Goal: Transaction & Acquisition: Obtain resource

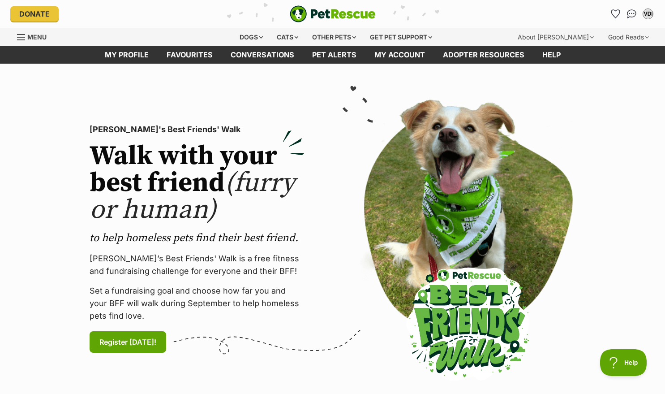
click at [282, 37] on div "Cats" at bounding box center [288, 37] width 34 height 18
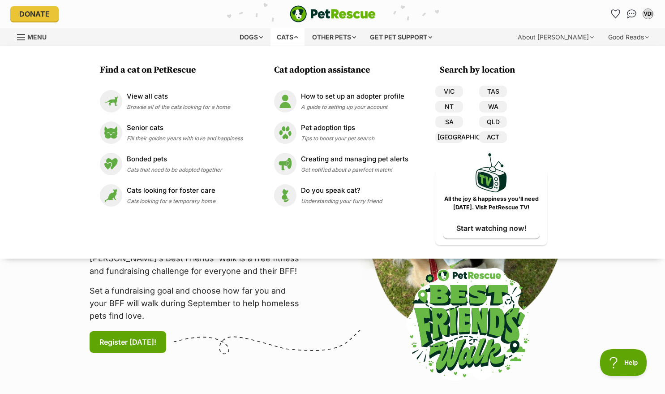
click at [185, 133] on div "Senior cats Fill their golden years with love and happiness" at bounding box center [185, 132] width 116 height 19
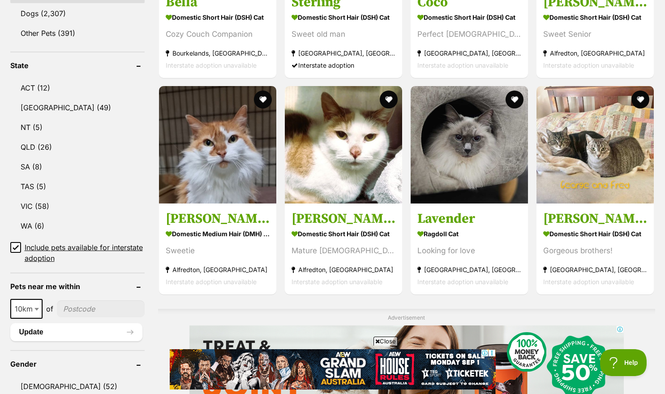
click at [49, 149] on link "QLD (26)" at bounding box center [77, 147] width 134 height 19
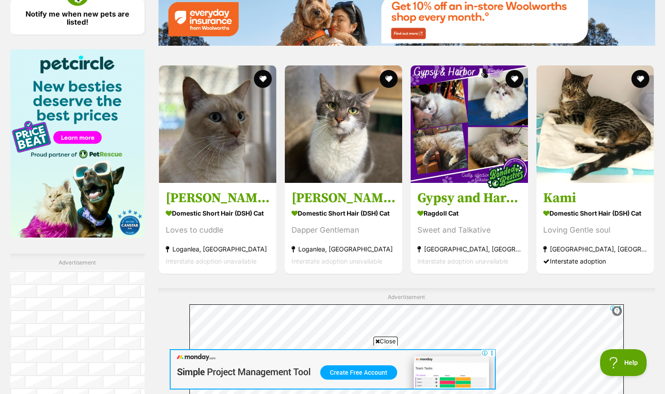
scroll to position [1346, 0]
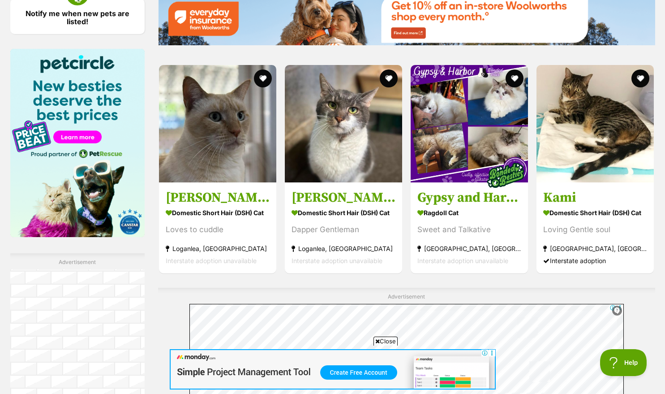
click at [347, 171] on img at bounding box center [343, 123] width 117 height 117
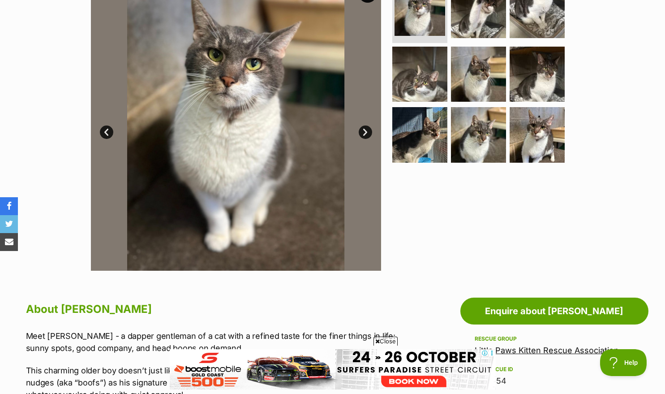
scroll to position [199, 0]
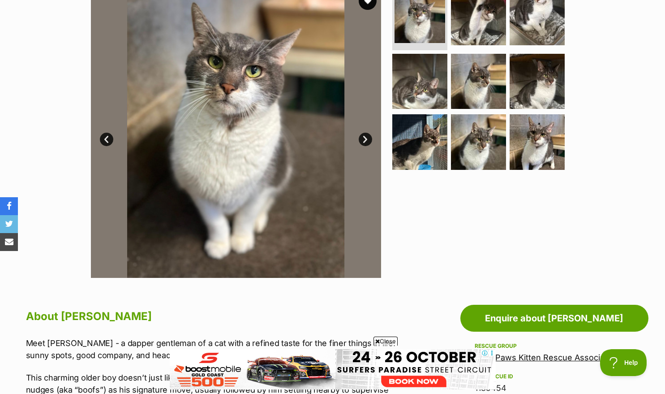
click at [371, 135] on img at bounding box center [236, 132] width 290 height 290
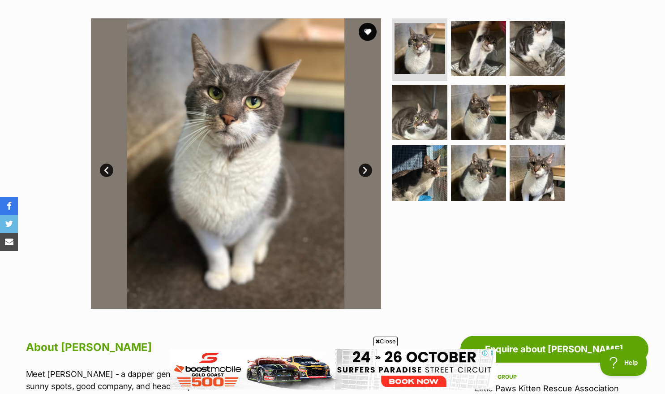
scroll to position [164, 0]
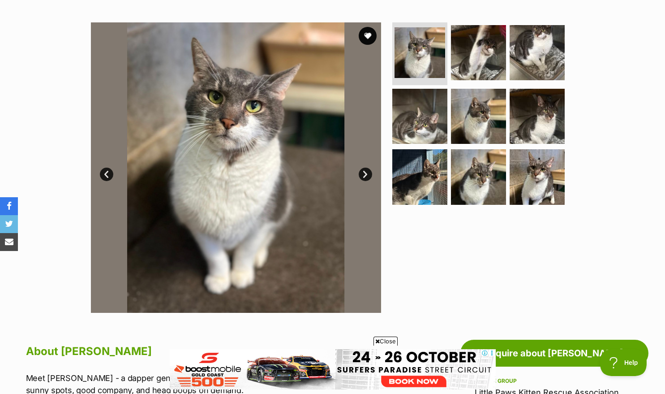
click at [535, 174] on img at bounding box center [537, 176] width 55 height 55
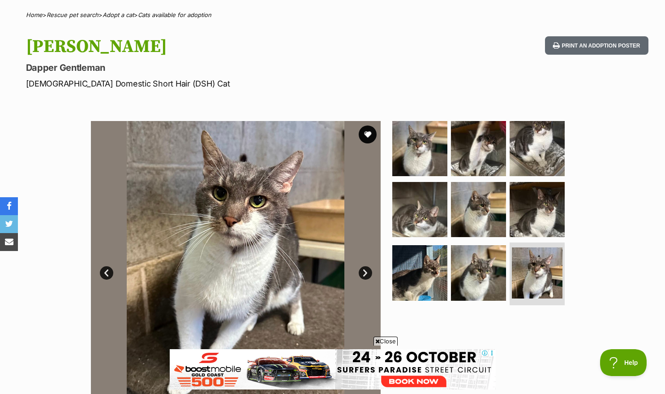
scroll to position [123, 0]
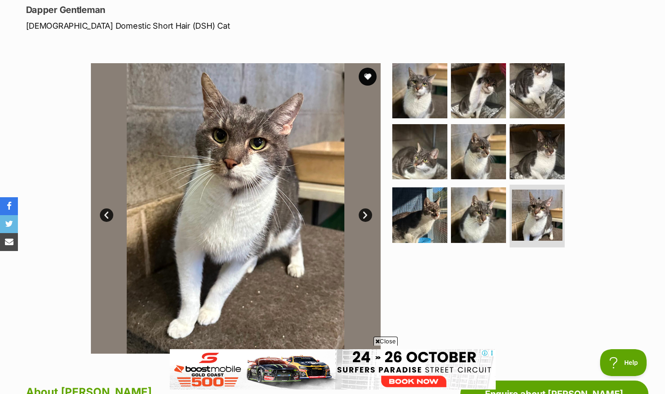
click at [421, 112] on img at bounding box center [419, 90] width 55 height 55
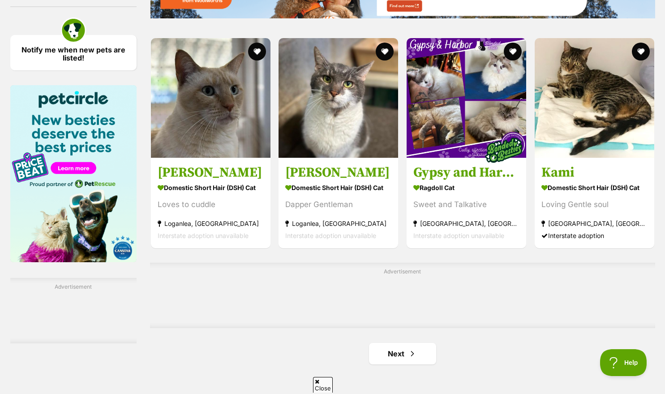
scroll to position [1309, 0]
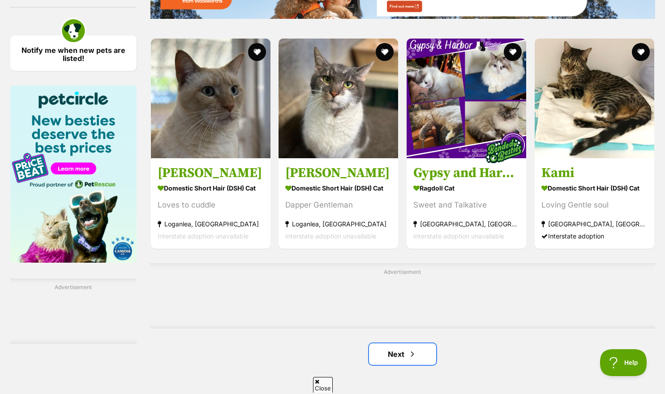
click at [401, 356] on link "Next" at bounding box center [402, 354] width 67 height 22
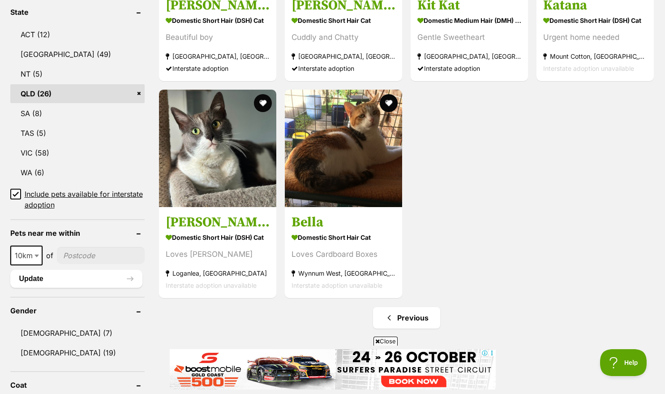
scroll to position [479, 0]
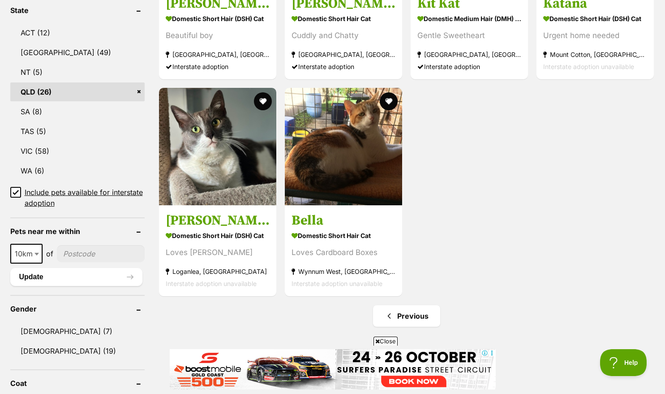
click at [315, 220] on h3 "Bella" at bounding box center [344, 220] width 104 height 17
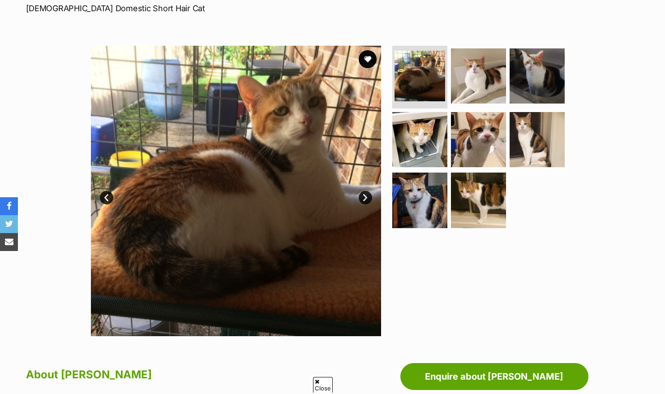
scroll to position [147, 0]
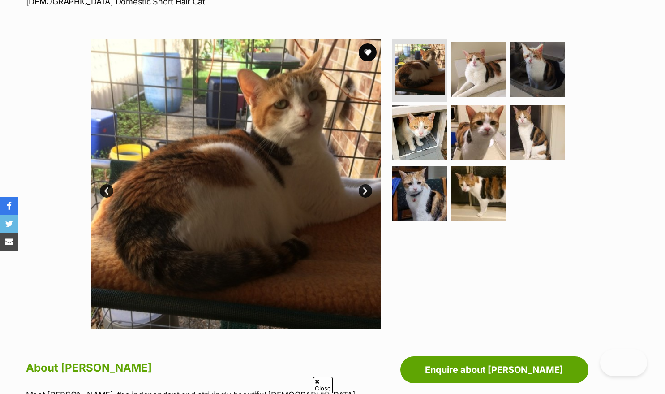
click at [359, 194] on link "Next" at bounding box center [365, 190] width 13 height 13
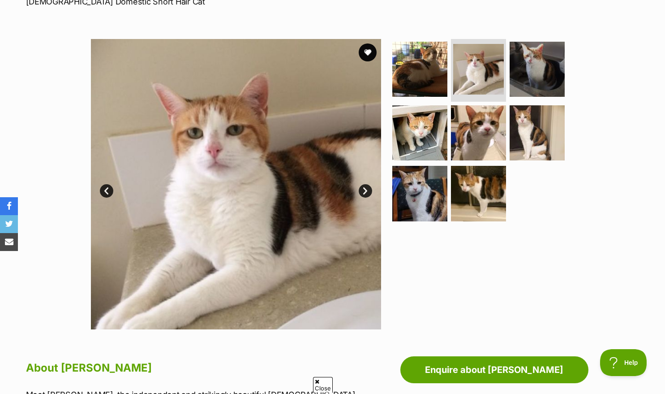
click at [367, 196] on link "Next" at bounding box center [365, 190] width 13 height 13
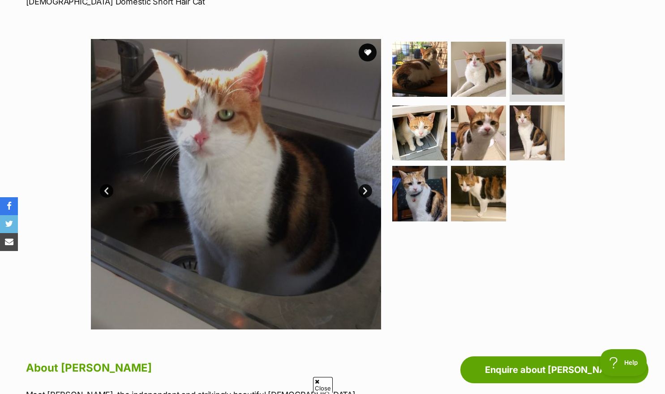
click at [354, 196] on img at bounding box center [236, 184] width 290 height 290
click at [365, 184] on link "Next" at bounding box center [365, 190] width 13 height 13
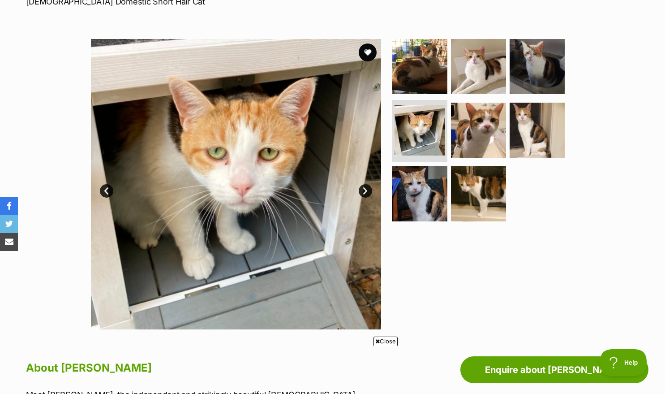
click at [359, 194] on img at bounding box center [236, 184] width 290 height 290
click at [367, 189] on link "Next" at bounding box center [365, 190] width 13 height 13
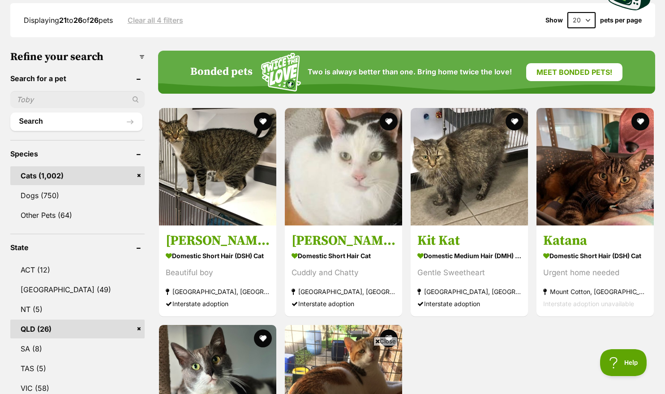
scroll to position [243, 0]
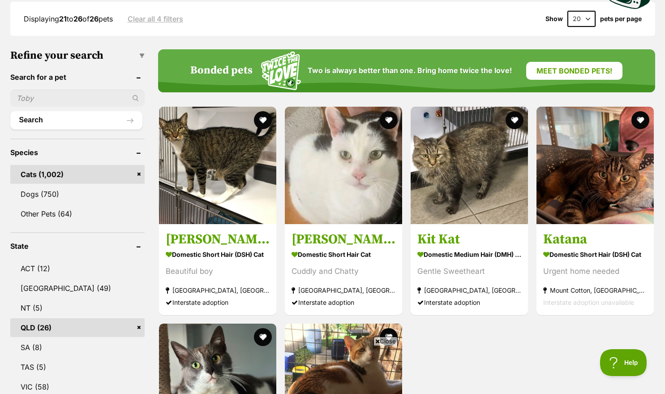
click at [231, 240] on h3 "[PERSON_NAME] aka [PERSON_NAME]" at bounding box center [218, 239] width 104 height 17
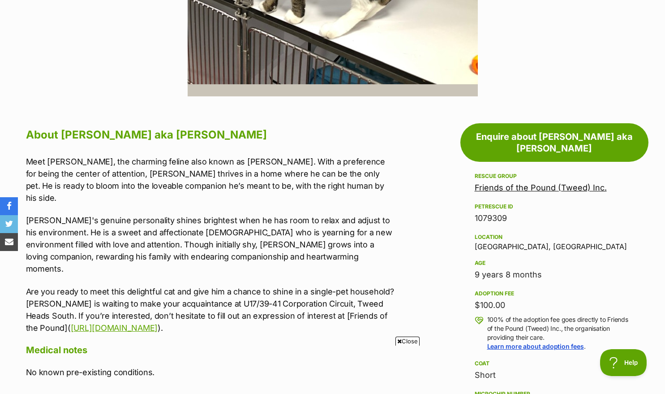
scroll to position [380, 0]
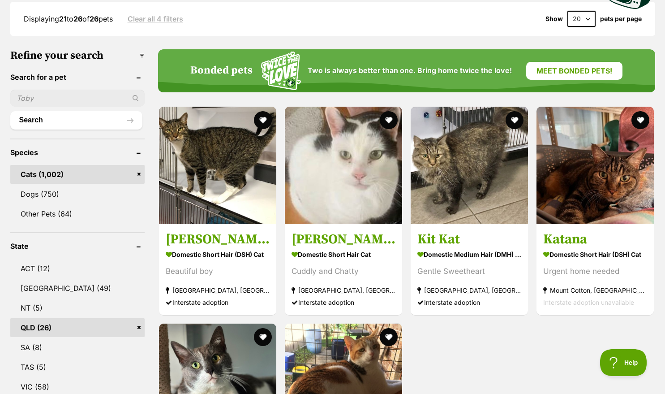
click at [138, 332] on link "QLD (26)" at bounding box center [77, 327] width 134 height 19
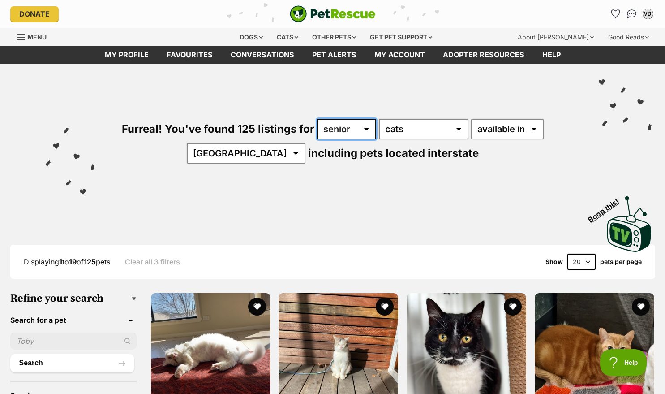
click at [349, 122] on select "any age kitten adult senior" at bounding box center [346, 129] width 59 height 21
select select "any"
click at [317, 119] on select "any age kitten adult senior" at bounding box center [346, 129] width 59 height 21
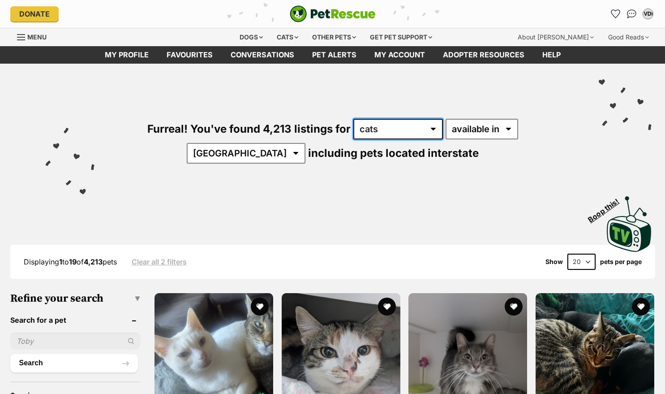
click at [354, 132] on select "any type of pet cats dogs other pets" at bounding box center [399, 129] width 90 height 21
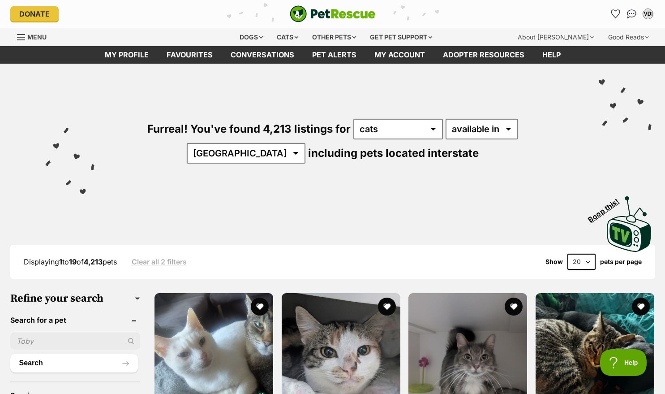
click at [464, 219] on div "Visit PetRescue TV (external site) Boop this!" at bounding box center [332, 220] width 638 height 65
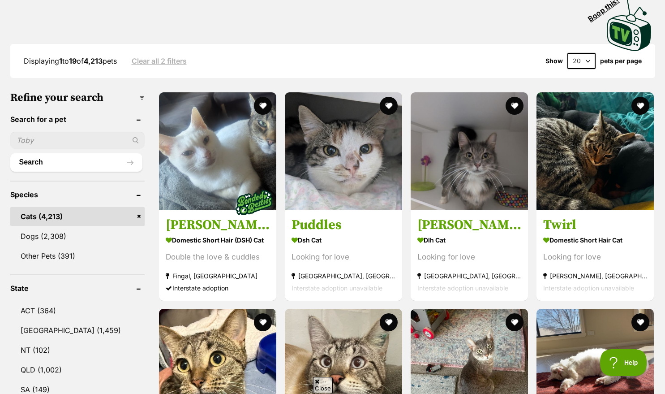
click at [56, 368] on link "QLD (1,002)" at bounding box center [77, 369] width 134 height 19
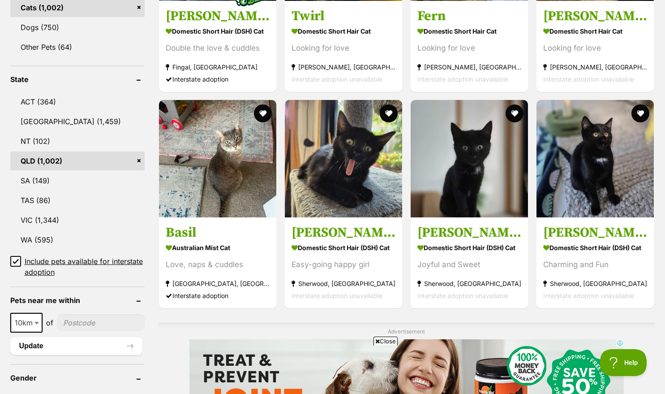
click at [203, 232] on h3 "Basil" at bounding box center [218, 232] width 104 height 17
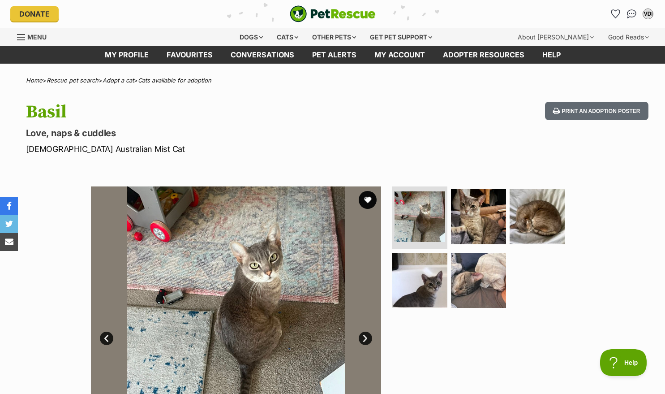
click at [476, 237] on img at bounding box center [478, 216] width 55 height 55
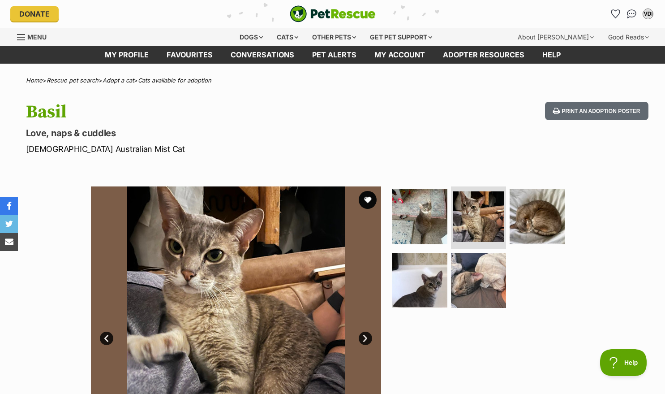
click at [453, 282] on img at bounding box center [478, 280] width 55 height 55
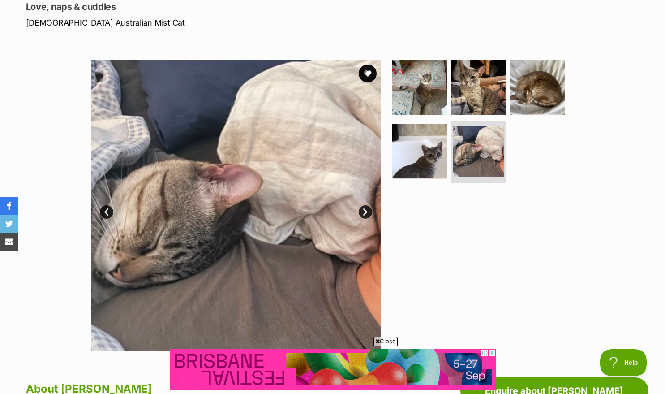
scroll to position [127, 0]
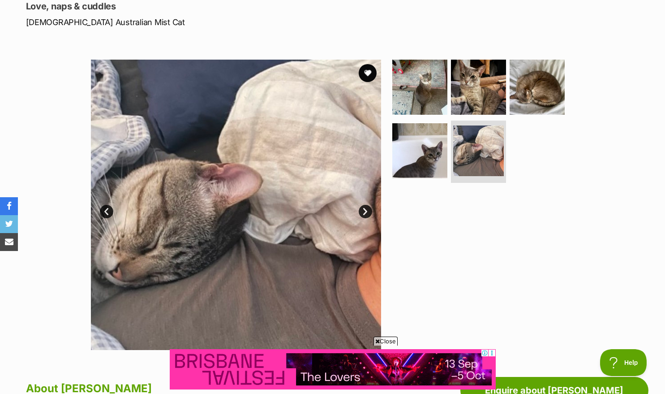
click at [417, 169] on img at bounding box center [419, 150] width 55 height 55
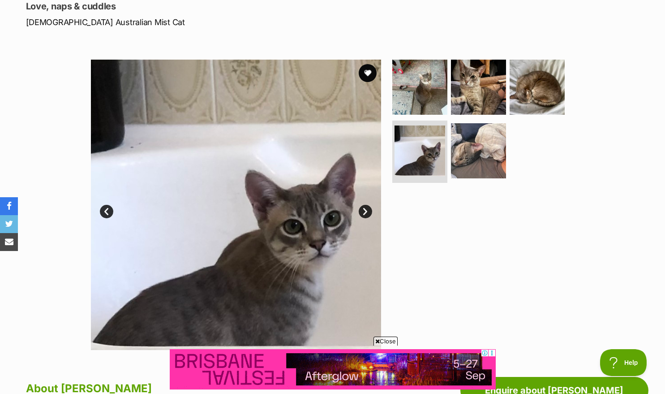
click at [487, 173] on img at bounding box center [478, 150] width 55 height 55
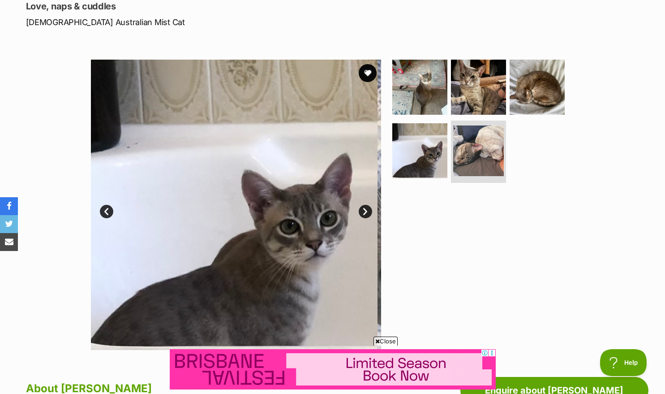
click at [439, 103] on img at bounding box center [419, 87] width 55 height 55
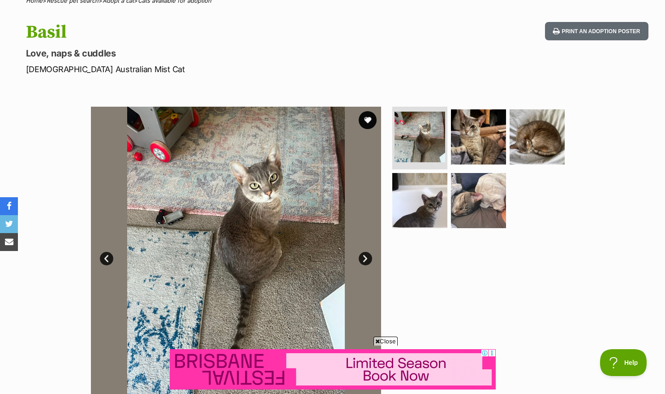
scroll to position [0, 0]
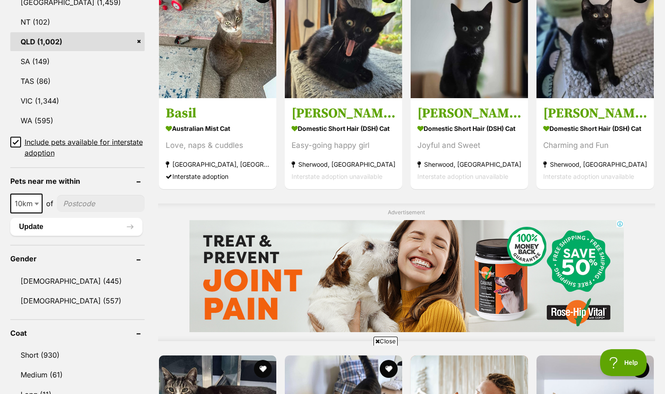
scroll to position [530, 0]
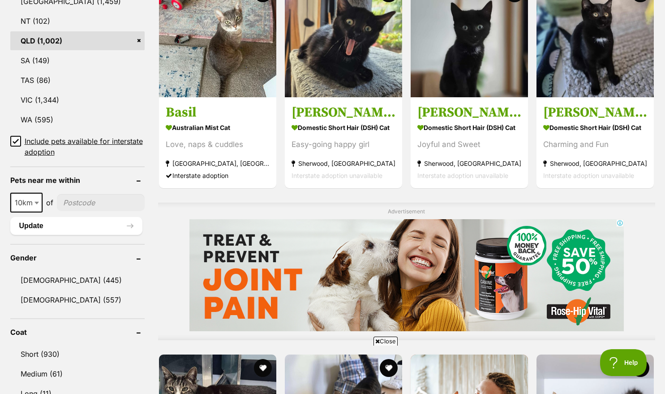
click at [30, 199] on span "10km" at bounding box center [26, 202] width 30 height 13
select select "25"
click at [89, 202] on input"] "postcode" at bounding box center [101, 202] width 86 height 17
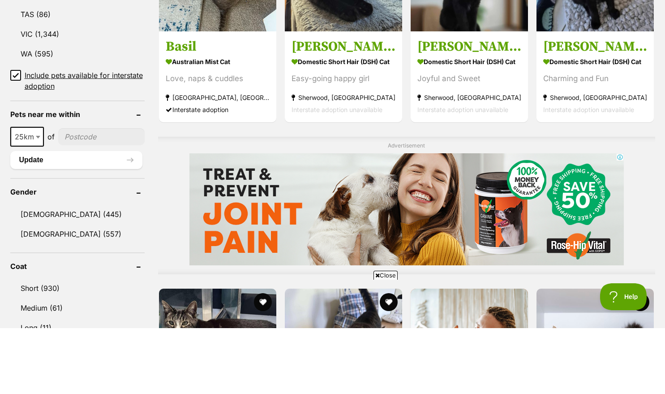
click at [117, 203] on input"] "postcode" at bounding box center [101, 202] width 86 height 17
click at [68, 227] on button "Update" at bounding box center [76, 226] width 132 height 18
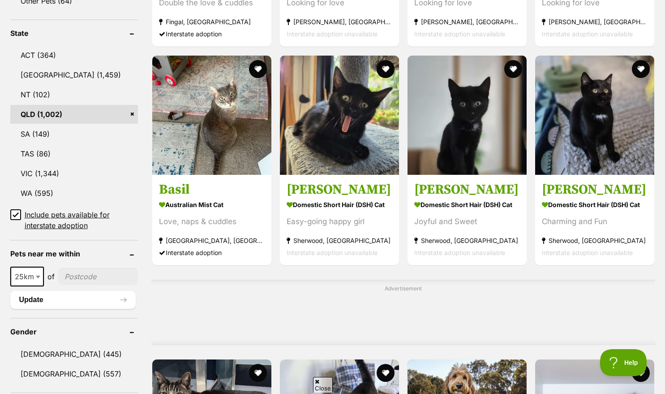
scroll to position [456, 0]
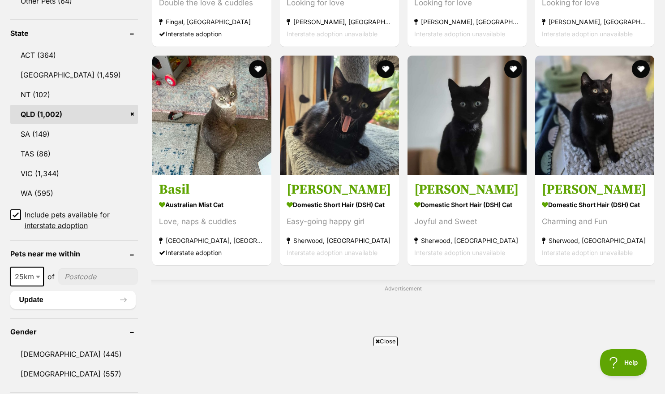
click at [252, 66] on button "favourite" at bounding box center [258, 69] width 18 height 18
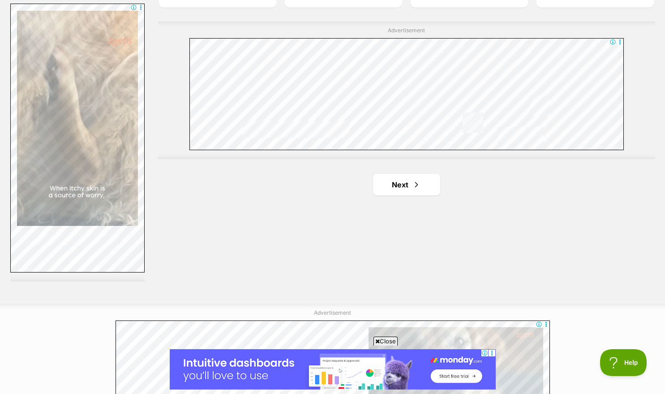
scroll to position [1611, 0]
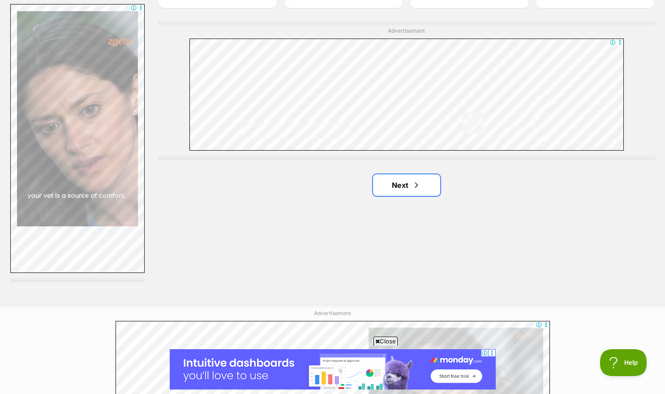
click at [423, 177] on link "Next" at bounding box center [406, 185] width 67 height 22
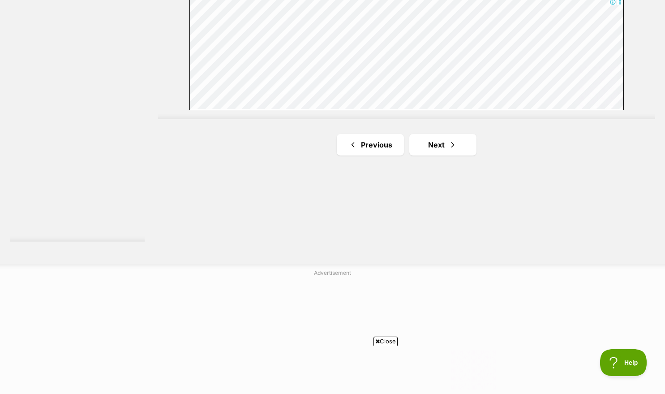
scroll to position [1673, 0]
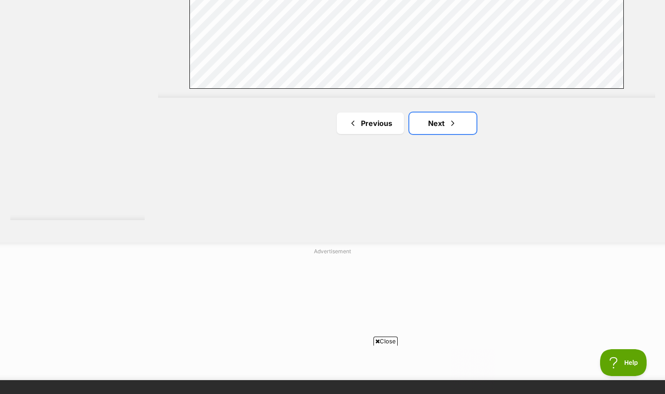
click at [455, 118] on span "Next page" at bounding box center [453, 123] width 9 height 11
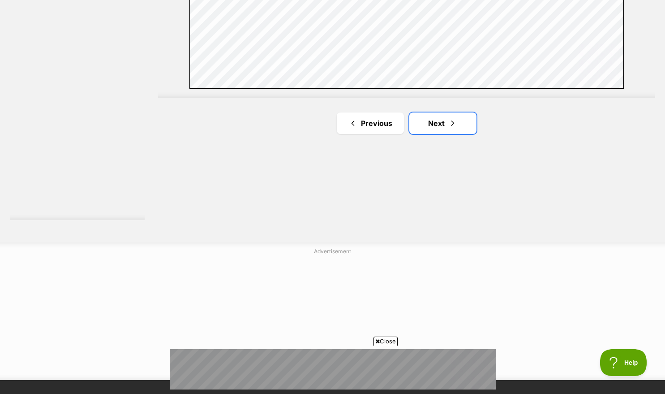
scroll to position [0, 0]
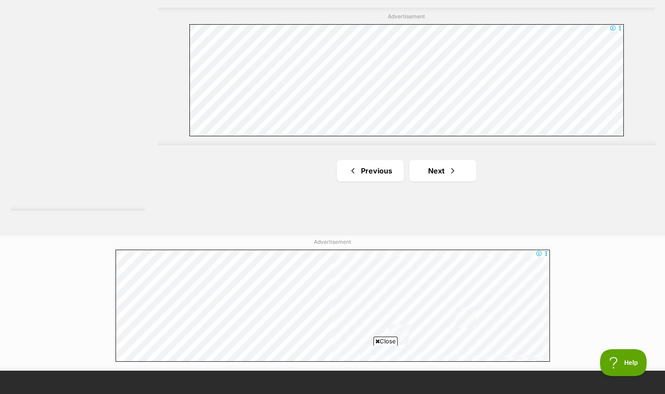
scroll to position [1684, 0]
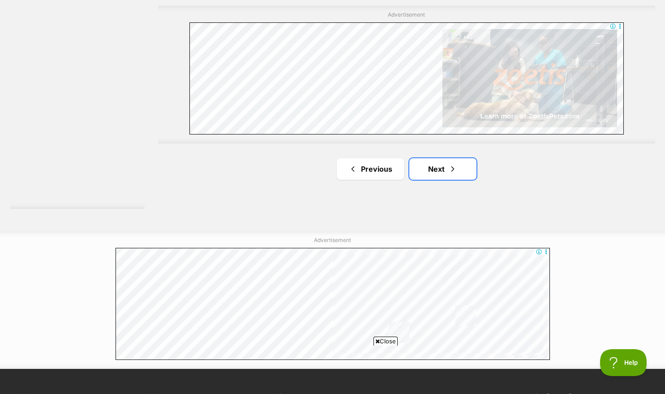
click at [440, 170] on link "Next" at bounding box center [443, 169] width 67 height 22
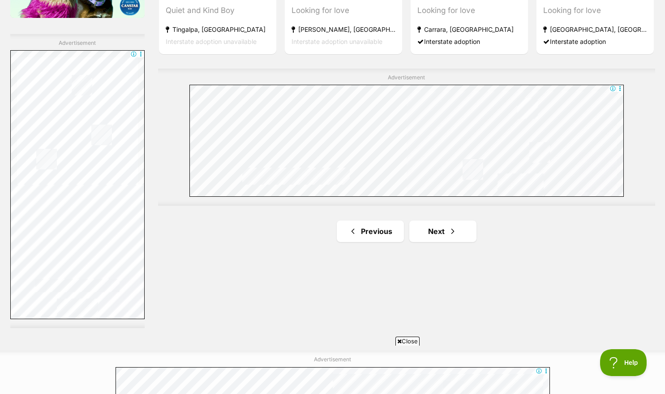
scroll to position [1566, 0]
click at [454, 237] on link "Next" at bounding box center [443, 231] width 67 height 22
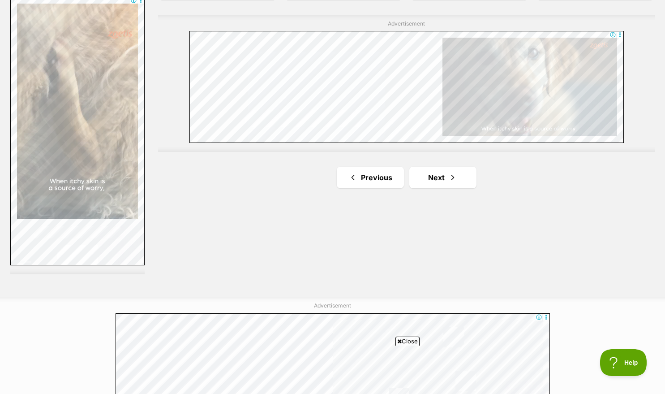
scroll to position [1627, 0]
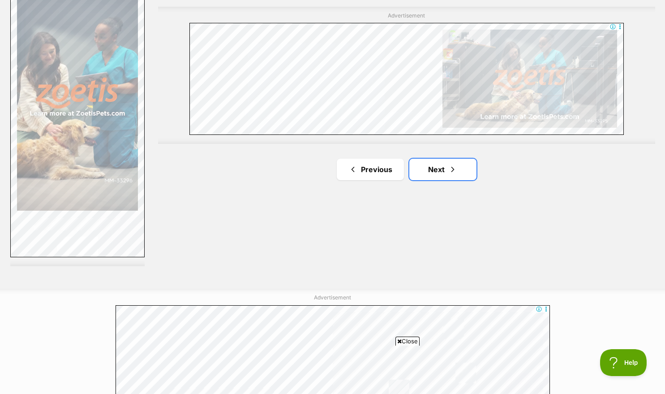
click at [443, 176] on link "Next" at bounding box center [443, 170] width 67 height 22
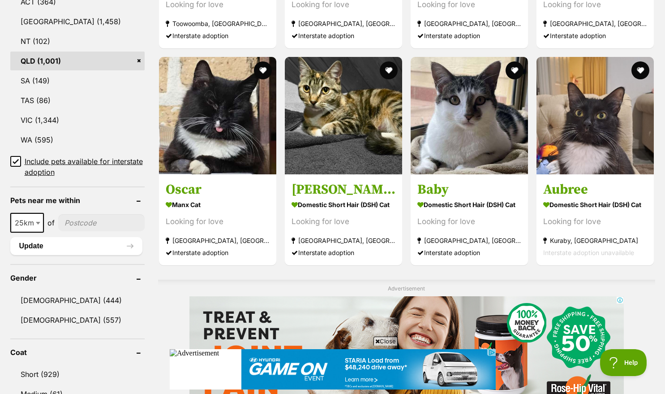
scroll to position [510, 0]
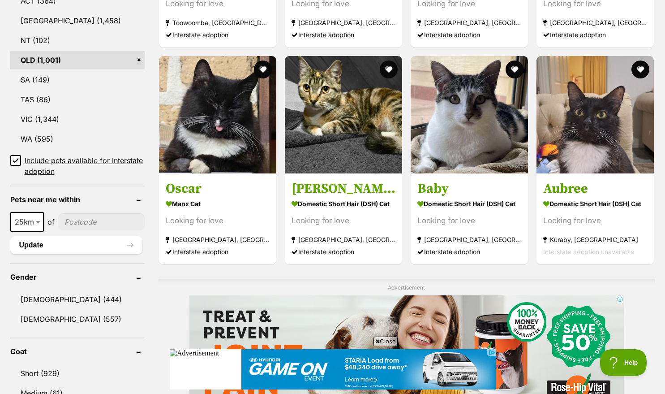
click at [108, 218] on input"] "postcode" at bounding box center [101, 221] width 86 height 17
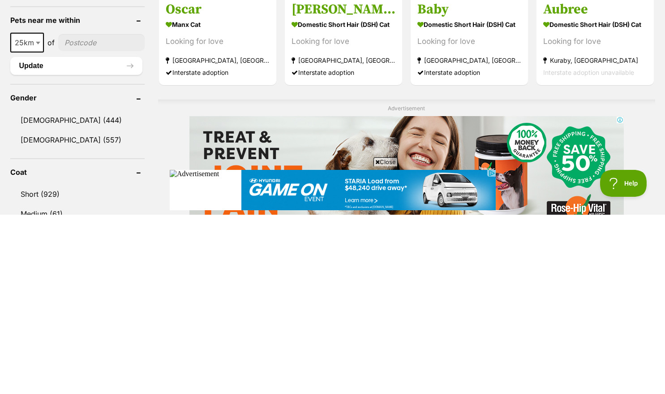
scroll to position [518, 0]
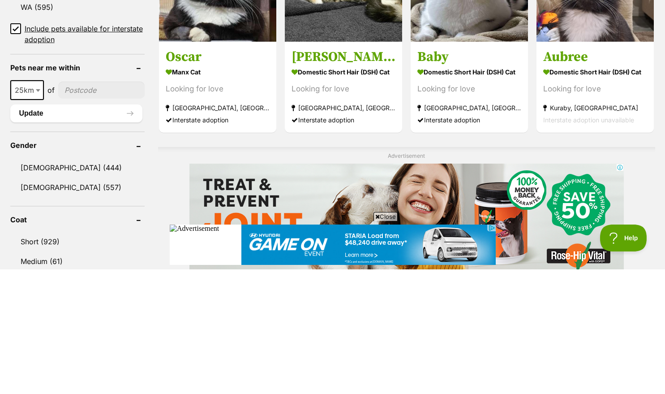
click at [110, 211] on input"] "postcode" at bounding box center [101, 214] width 86 height 17
click at [43, 239] on button "Update" at bounding box center [76, 238] width 132 height 18
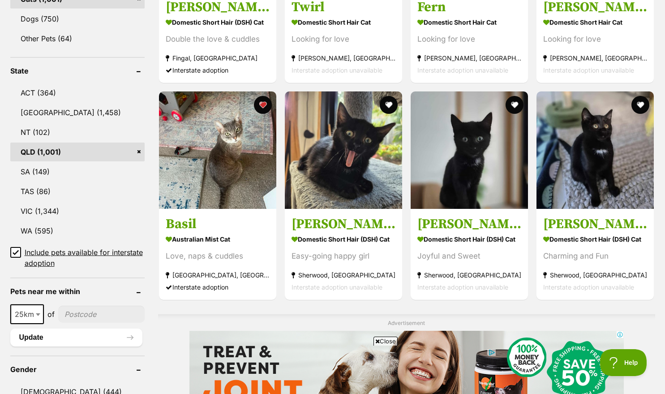
scroll to position [415, 0]
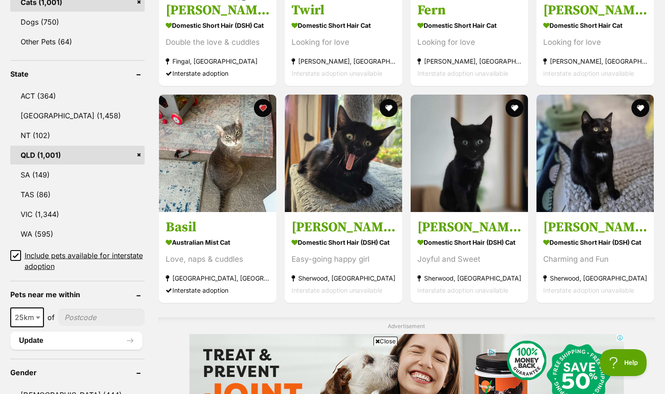
click at [325, 231] on h3 "Polly" at bounding box center [344, 227] width 104 height 17
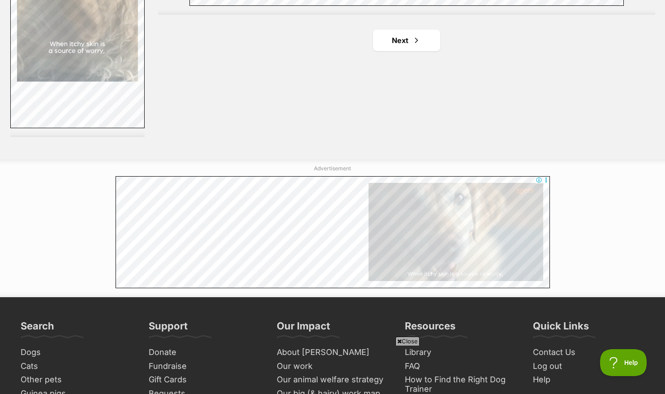
scroll to position [1751, 0]
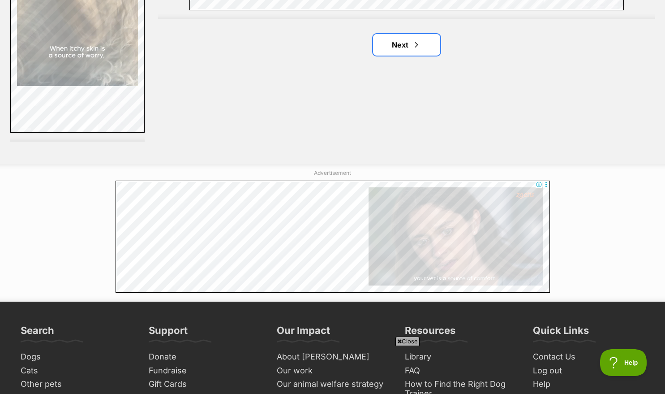
click at [420, 42] on span "Next page" at bounding box center [416, 44] width 9 height 11
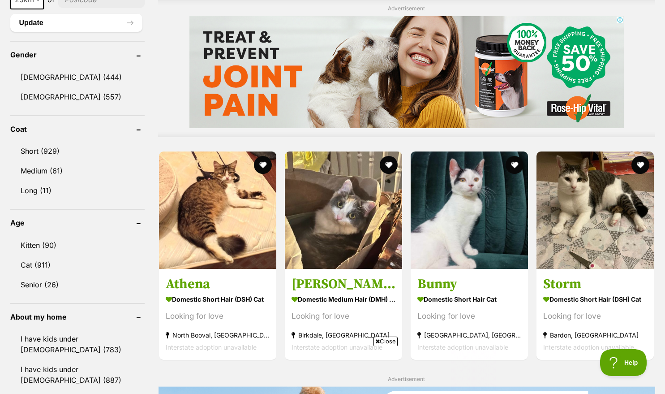
scroll to position [732, 0]
click at [619, 219] on img at bounding box center [595, 210] width 117 height 117
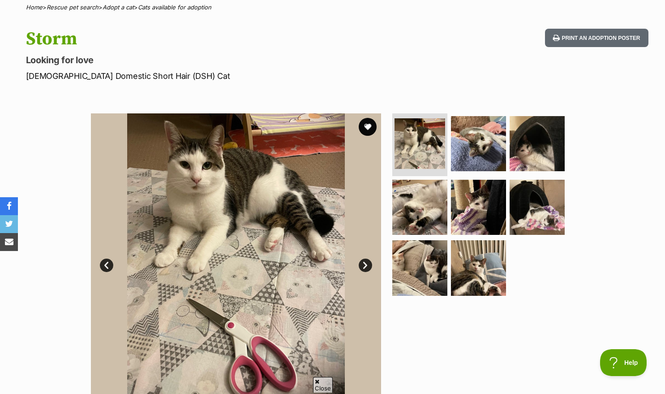
scroll to position [73, 0]
click at [472, 292] on link at bounding box center [478, 292] width 55 height 9
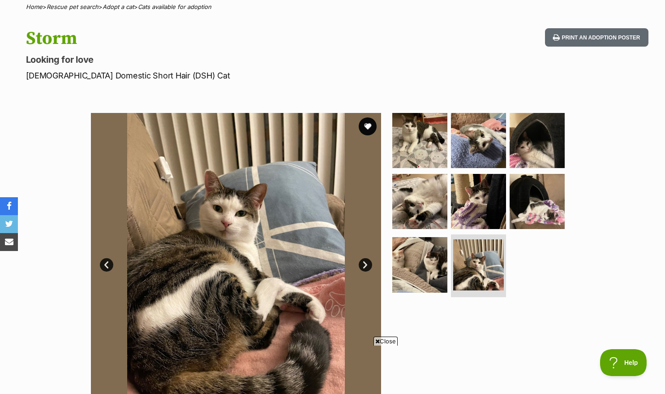
scroll to position [0, 0]
click at [445, 270] on img at bounding box center [419, 264] width 55 height 55
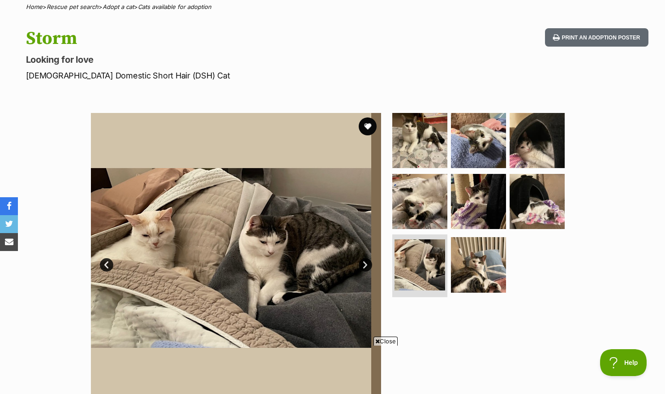
click at [433, 271] on img at bounding box center [420, 264] width 51 height 51
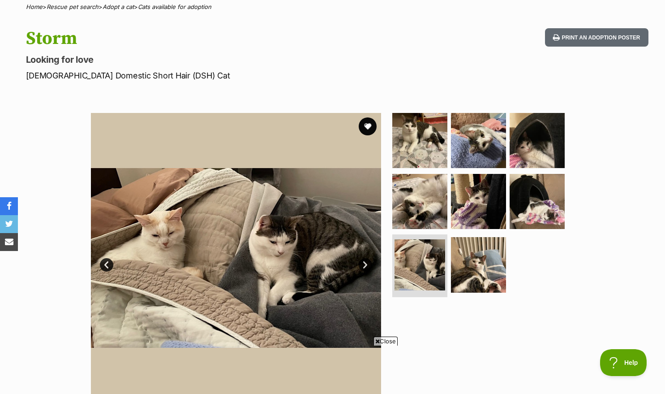
click at [430, 225] on img at bounding box center [419, 201] width 55 height 55
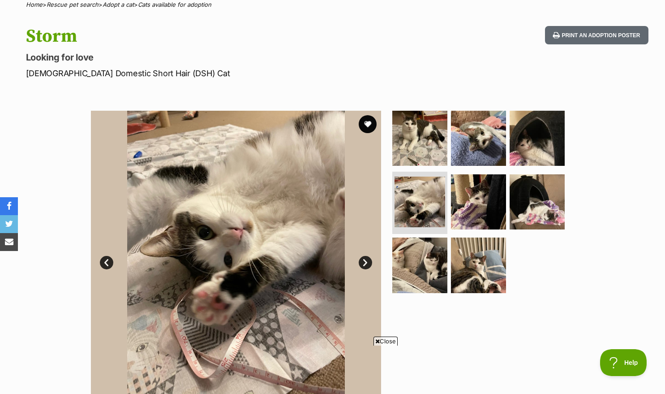
scroll to position [77, 0]
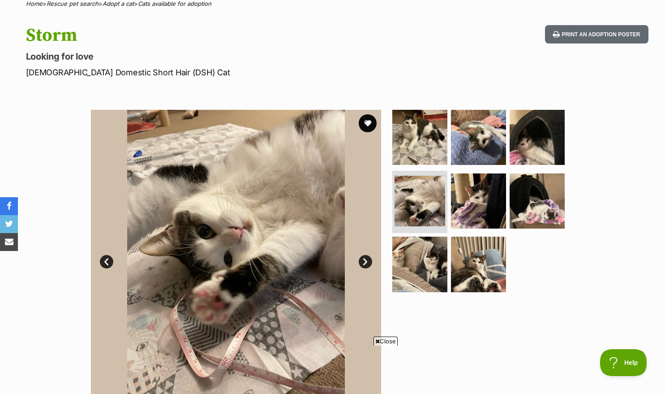
click at [487, 210] on img at bounding box center [478, 200] width 55 height 55
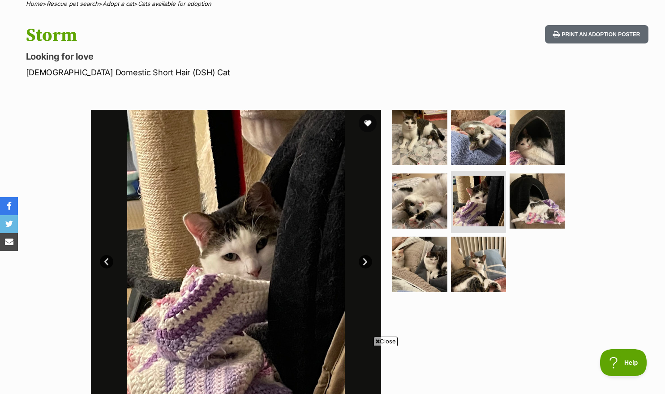
click at [486, 164] on img at bounding box center [478, 137] width 55 height 55
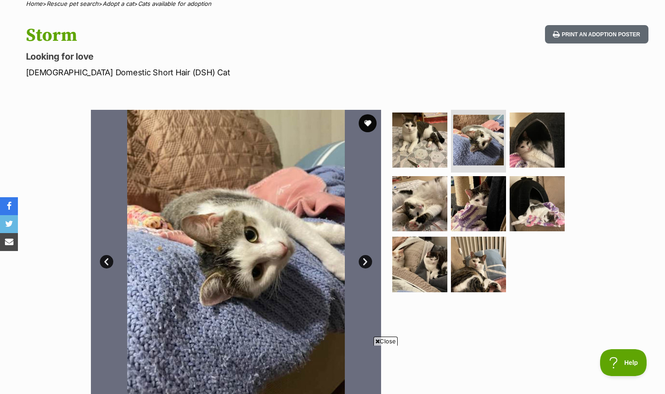
click at [421, 141] on img at bounding box center [419, 139] width 55 height 55
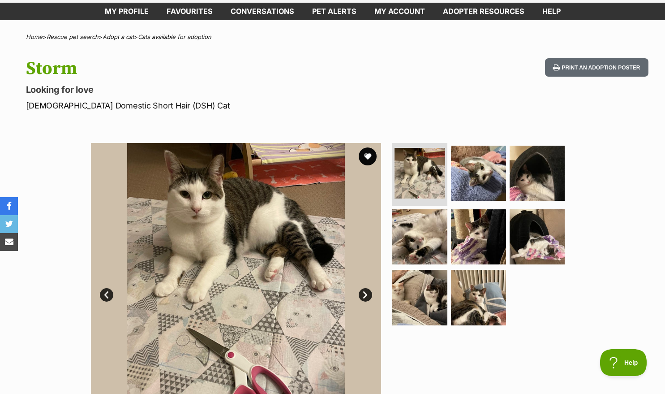
scroll to position [0, 0]
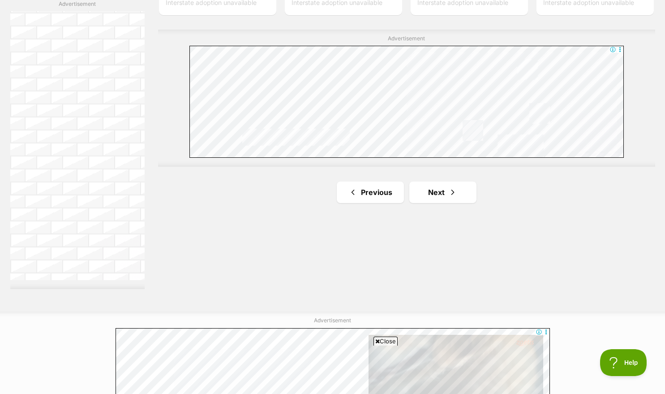
scroll to position [1604, 0]
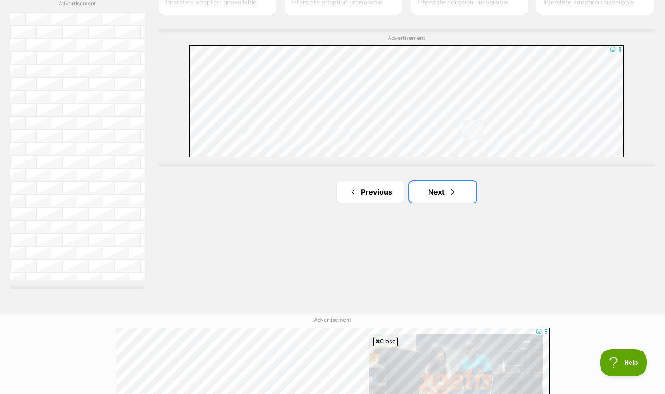
click at [451, 188] on span "Next page" at bounding box center [453, 191] width 9 height 11
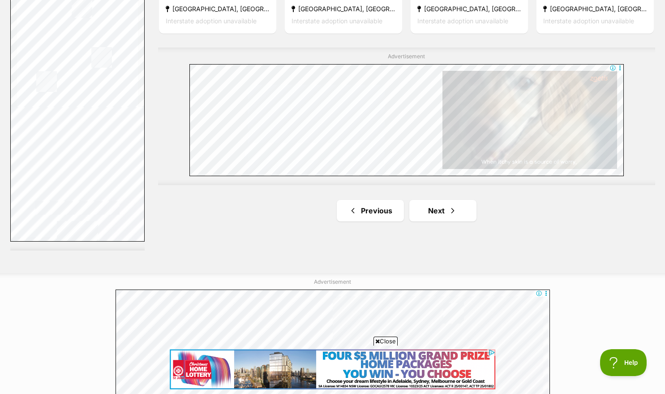
scroll to position [1643, 0]
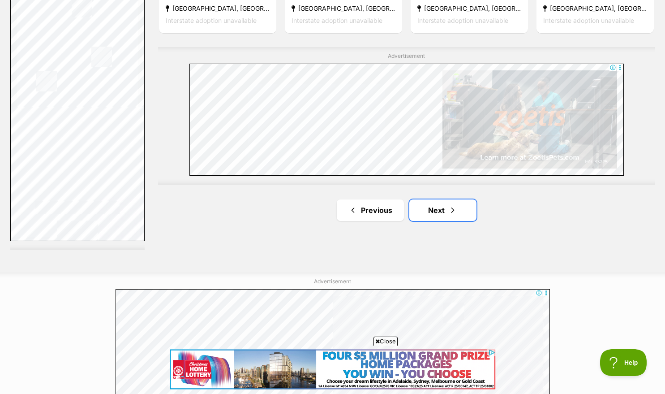
click at [467, 213] on link "Next" at bounding box center [443, 210] width 67 height 22
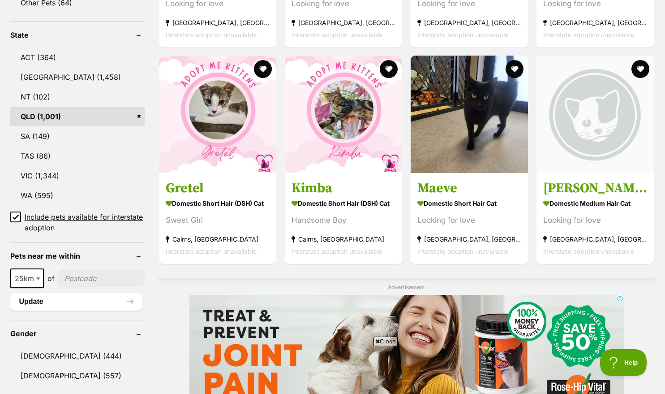
click at [206, 126] on img at bounding box center [217, 114] width 117 height 117
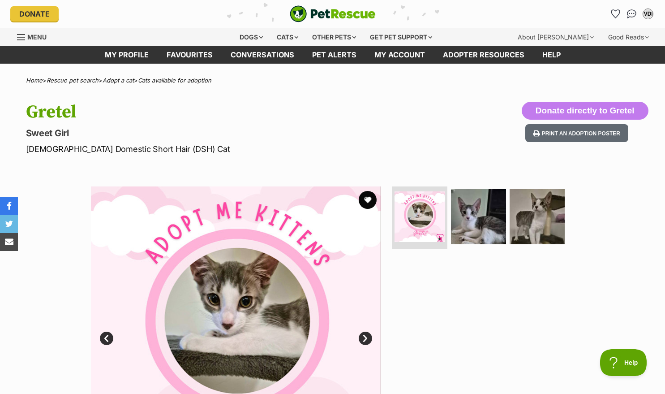
click at [492, 234] on img at bounding box center [478, 216] width 55 height 55
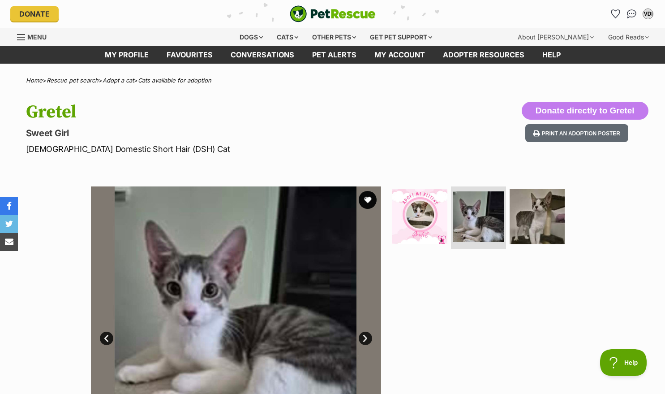
click at [537, 233] on img at bounding box center [537, 216] width 55 height 55
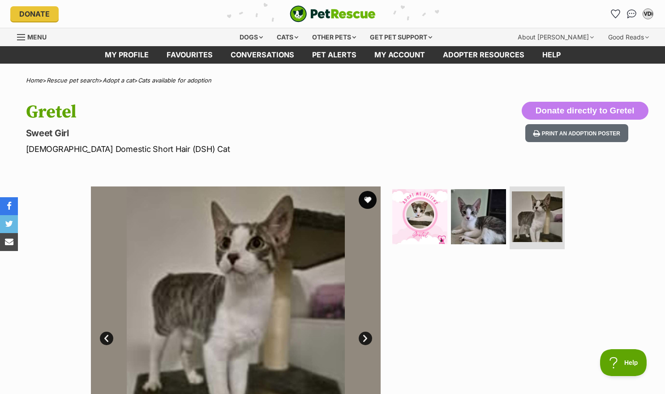
click at [129, 82] on link "Adopt a cat" at bounding box center [118, 80] width 31 height 7
